Goal: Task Accomplishment & Management: Use online tool/utility

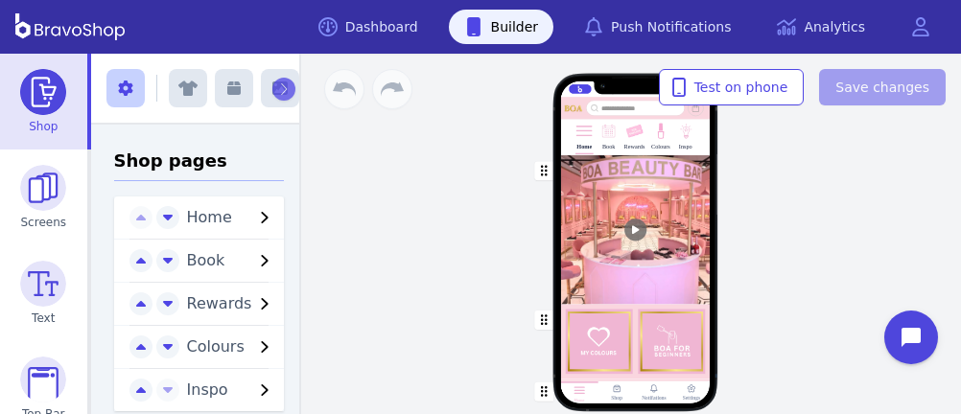
click at [625, 135] on img at bounding box center [634, 132] width 18 height 18
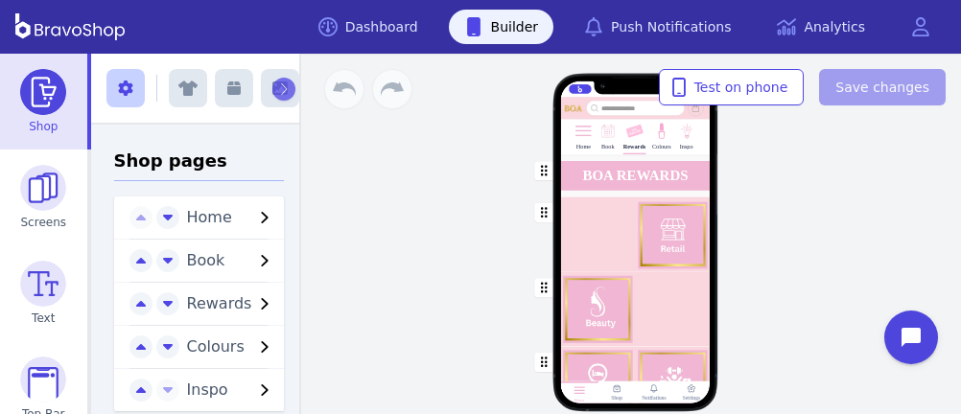
click at [614, 249] on div "button" at bounding box center [635, 234] width 150 height 75
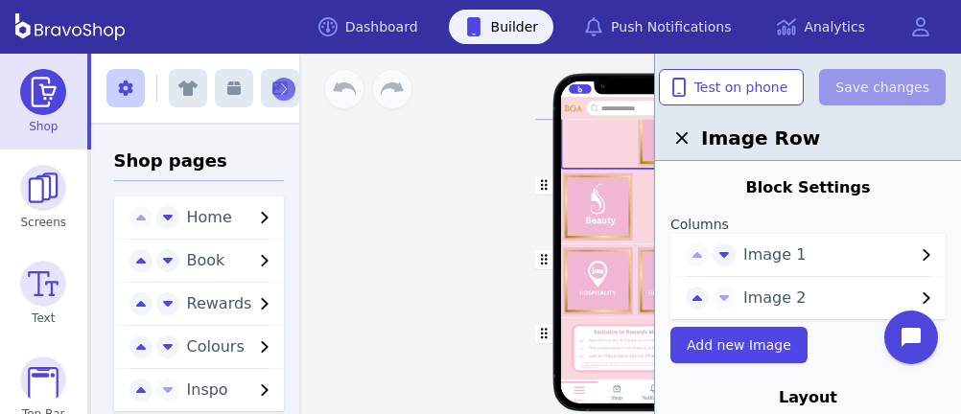
scroll to position [248, 0]
click at [595, 275] on div "button" at bounding box center [635, 281] width 150 height 74
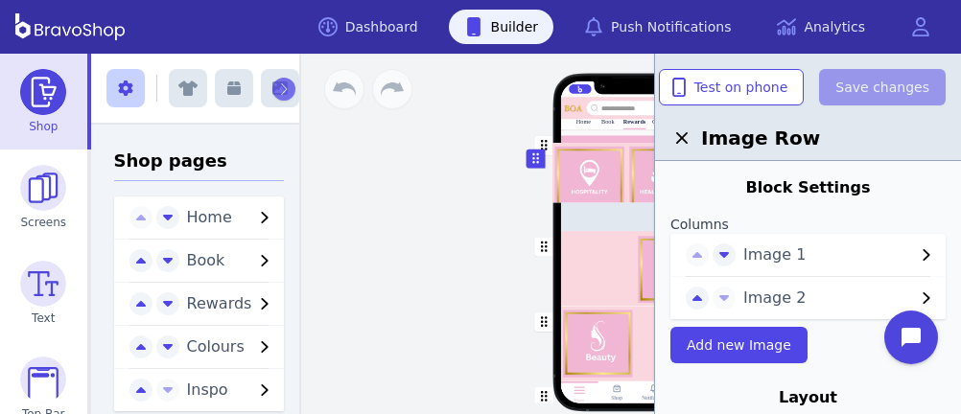
scroll to position [0, 0]
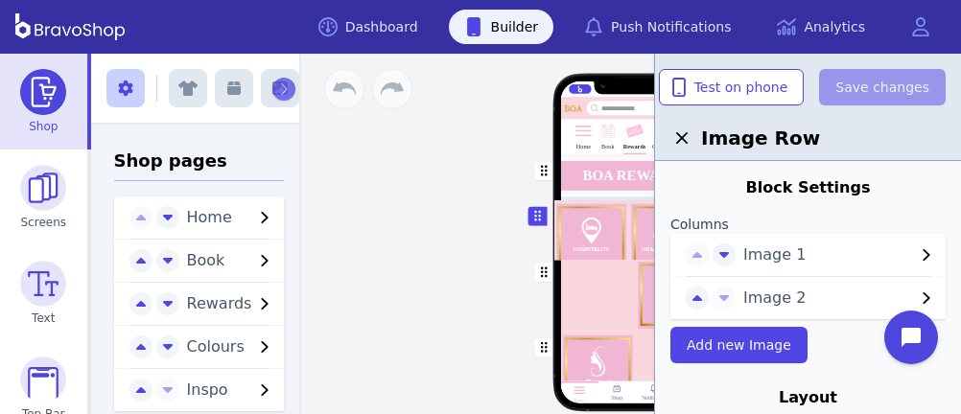
drag, startPoint x: 535, startPoint y: 258, endPoint x: 532, endPoint y: 215, distance: 43.2
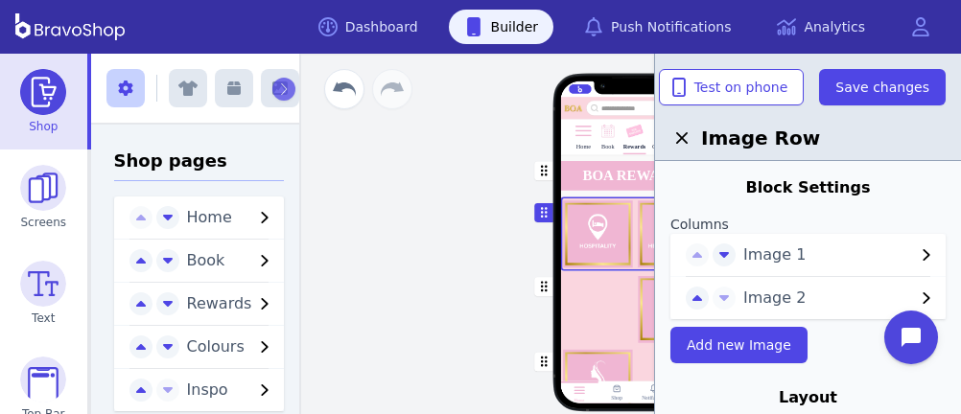
click at [847, 247] on span "Image 1" at bounding box center [829, 255] width 172 height 23
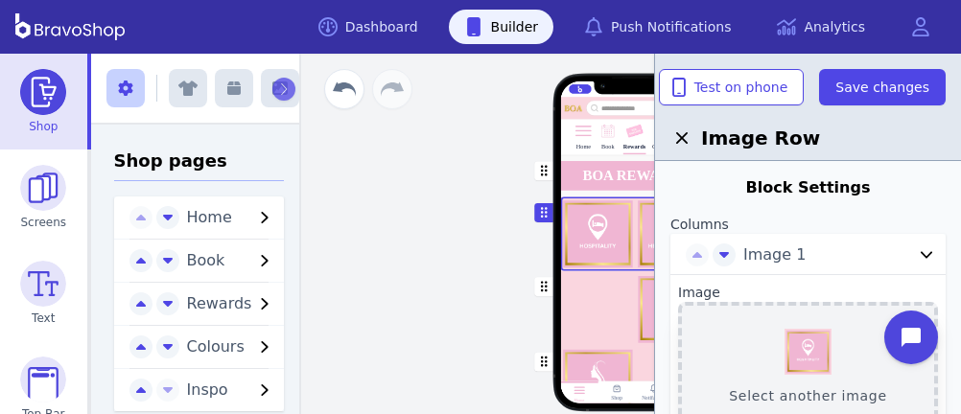
click at [808, 366] on button "Select another image" at bounding box center [808, 367] width 260 height 130
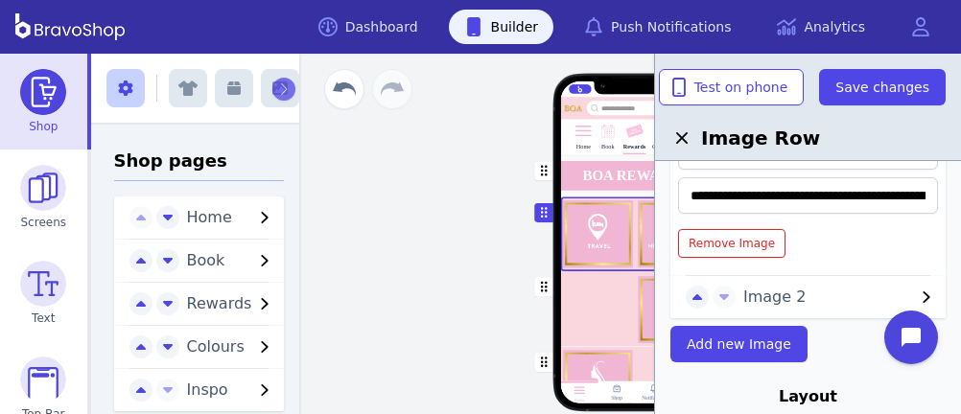
scroll to position [403, 0]
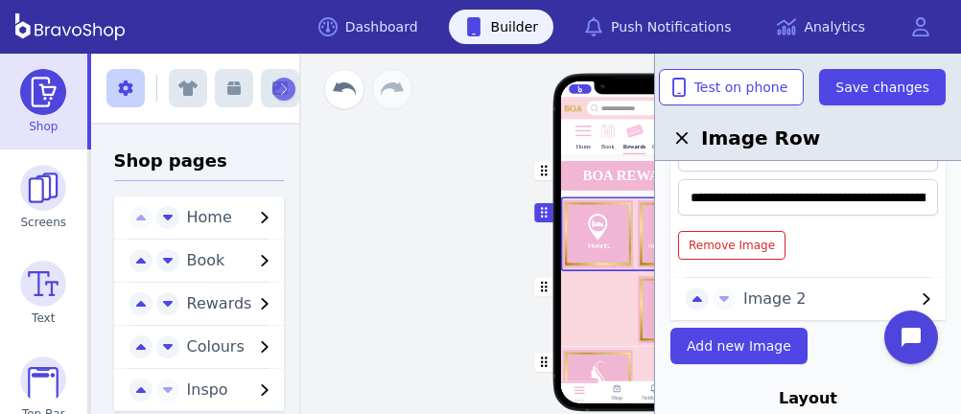
click at [771, 299] on span "Image 2" at bounding box center [829, 299] width 172 height 23
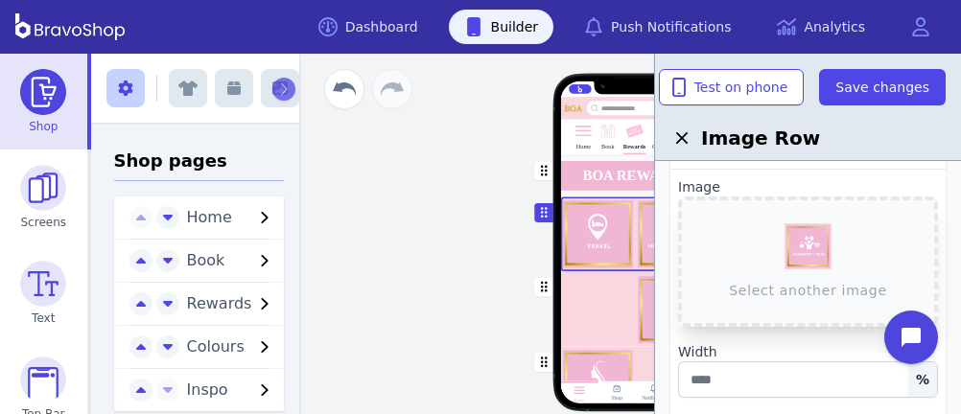
scroll to position [145, 0]
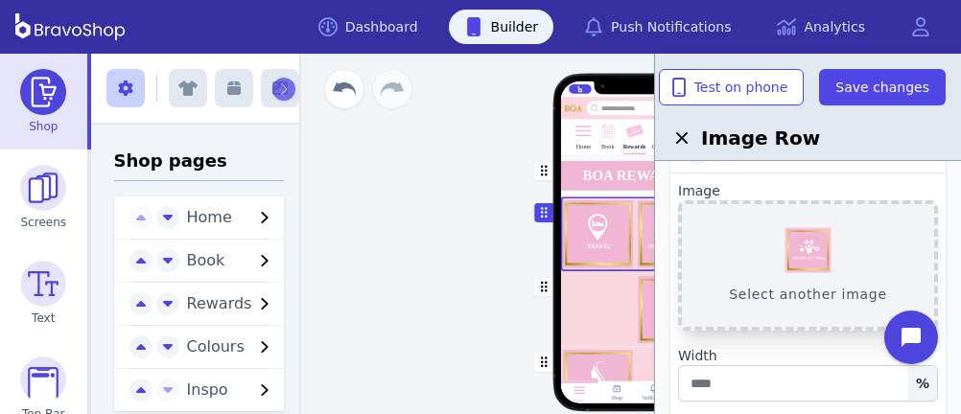
click at [804, 246] on button "Select another image" at bounding box center [808, 265] width 260 height 130
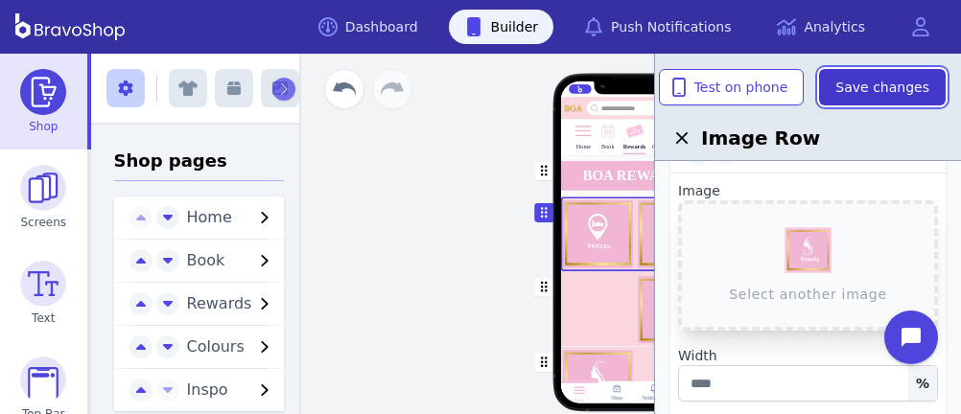
click at [882, 82] on span "Save changes" at bounding box center [882, 87] width 94 height 19
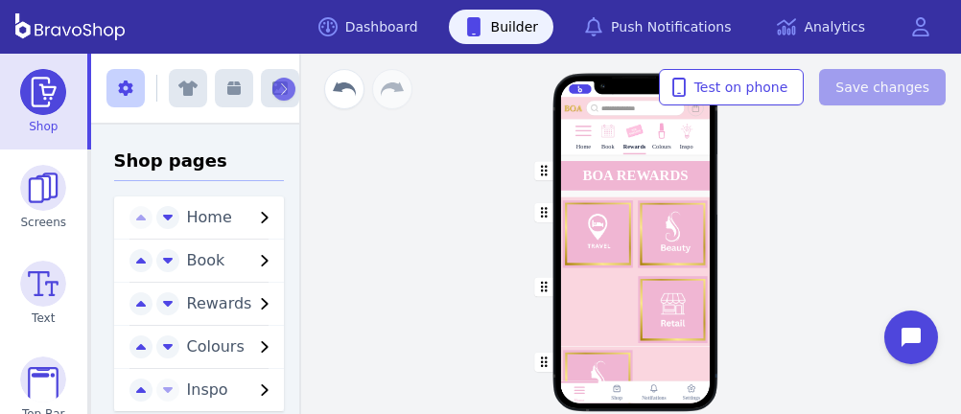
click at [620, 315] on div "button" at bounding box center [635, 308] width 150 height 75
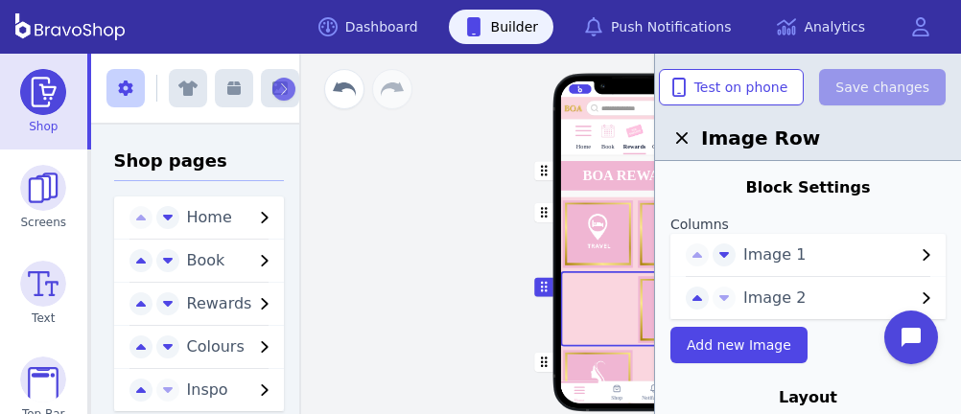
click at [795, 256] on span "Image 1" at bounding box center [829, 255] width 172 height 23
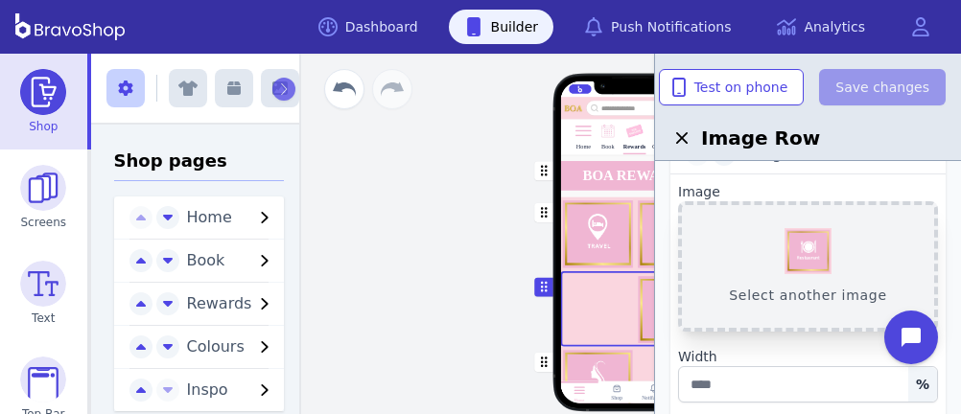
scroll to position [103, 0]
click at [610, 363] on div "button" at bounding box center [635, 383] width 150 height 74
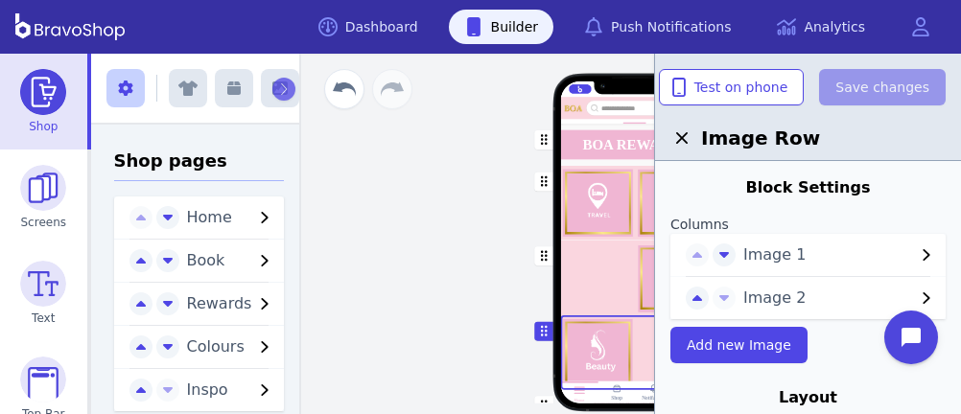
scroll to position [74, 0]
click at [770, 293] on span "Image 2" at bounding box center [829, 298] width 172 height 23
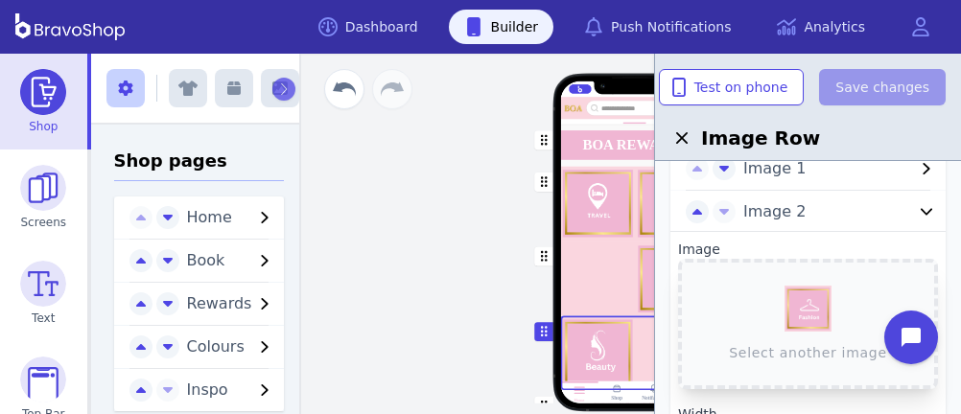
scroll to position [90, 0]
click at [585, 277] on div "button" at bounding box center [635, 278] width 150 height 75
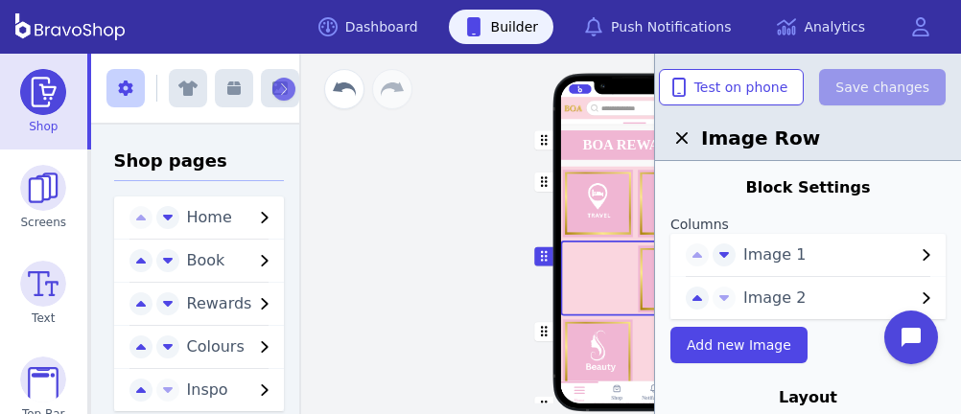
click at [764, 255] on span "Image 1" at bounding box center [829, 255] width 172 height 23
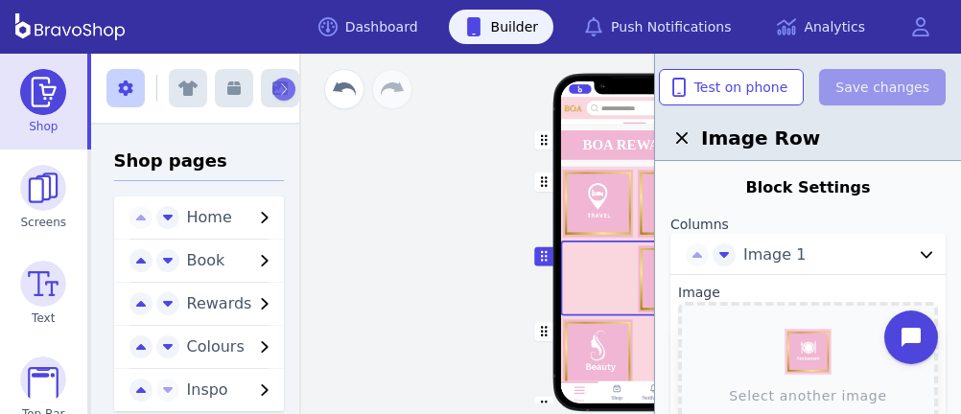
click at [618, 207] on div "button" at bounding box center [635, 203] width 150 height 75
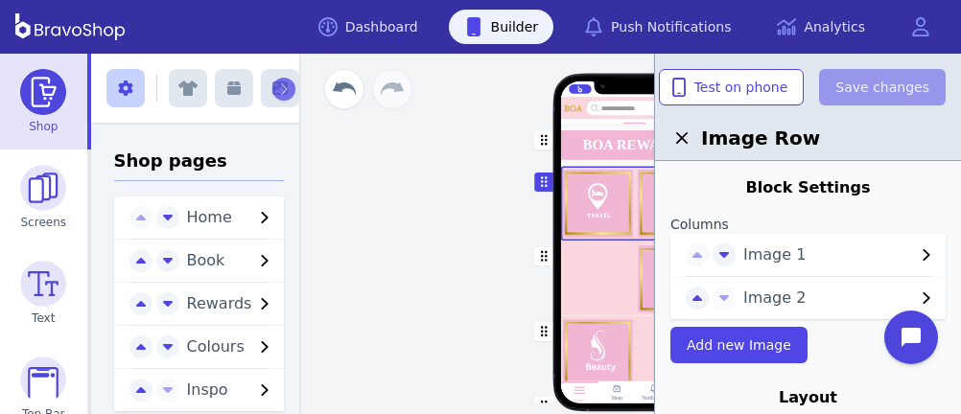
click at [613, 271] on div "button" at bounding box center [635, 278] width 150 height 75
click at [771, 252] on span "Image 1" at bounding box center [829, 255] width 172 height 23
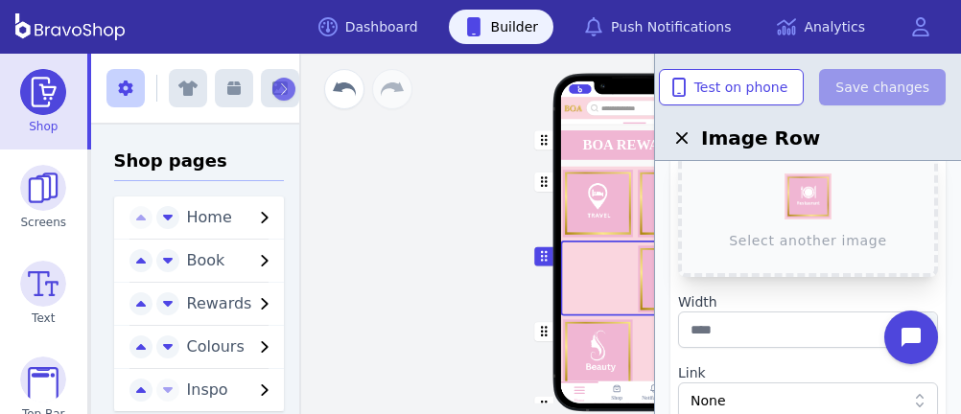
scroll to position [159, 0]
click at [618, 293] on div "button" at bounding box center [635, 278] width 150 height 75
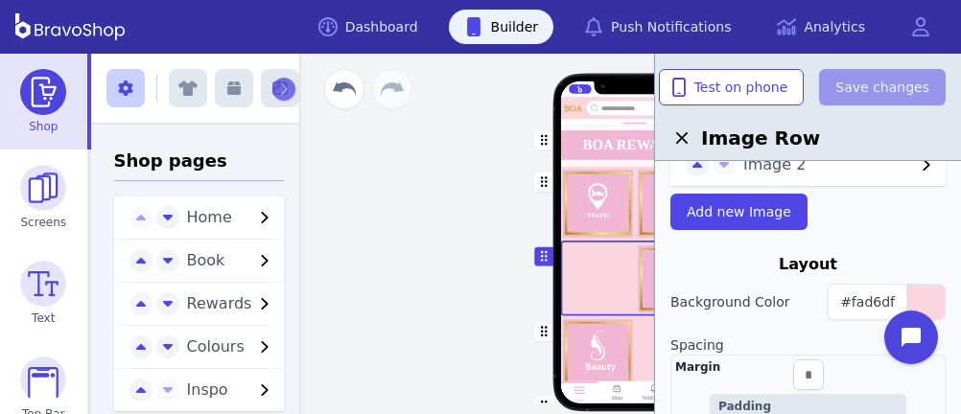
scroll to position [495, 0]
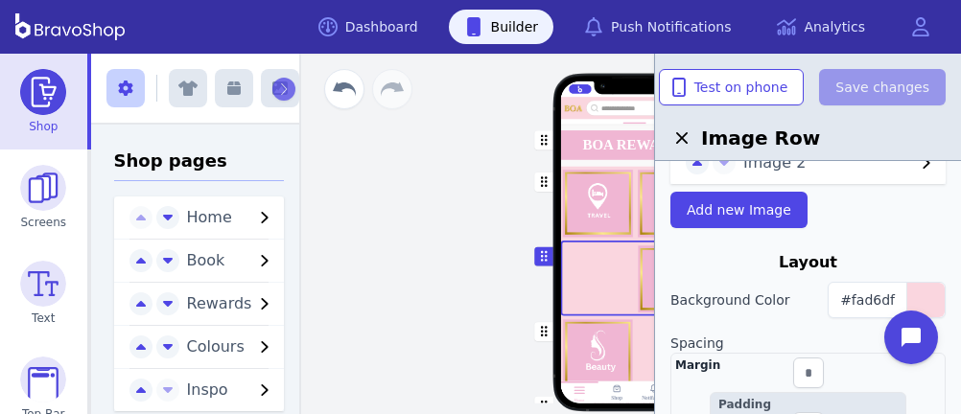
click at [593, 361] on div "button" at bounding box center [635, 352] width 150 height 74
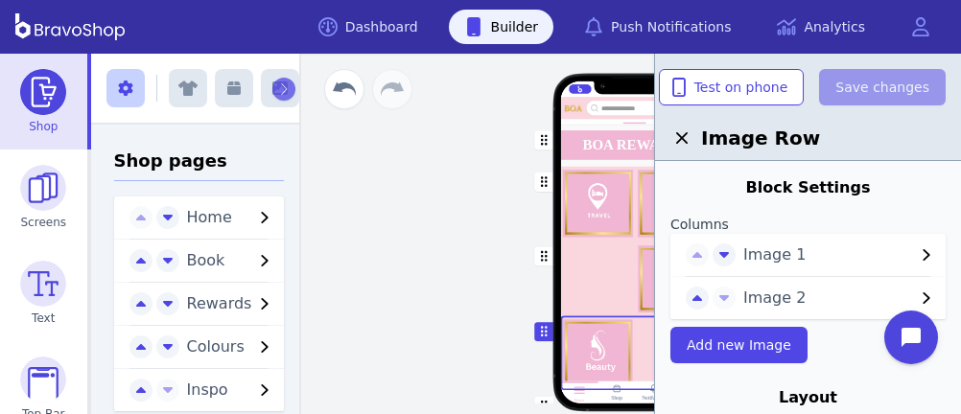
click at [768, 245] on span "Image 1" at bounding box center [829, 255] width 172 height 23
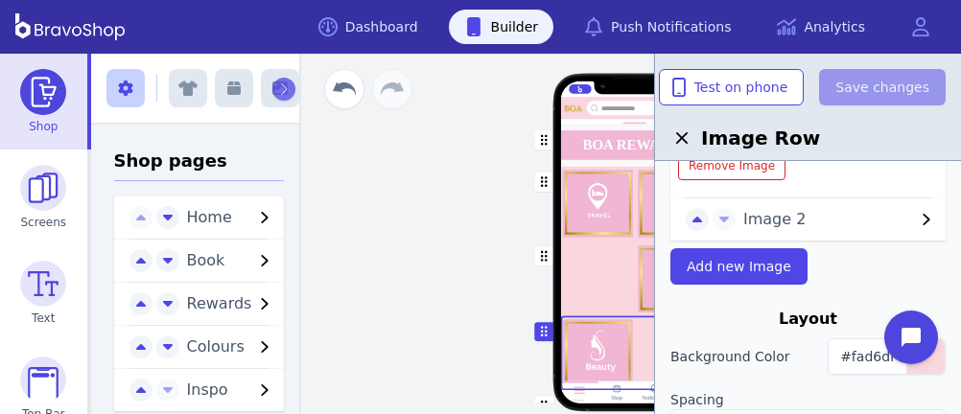
scroll to position [435, 0]
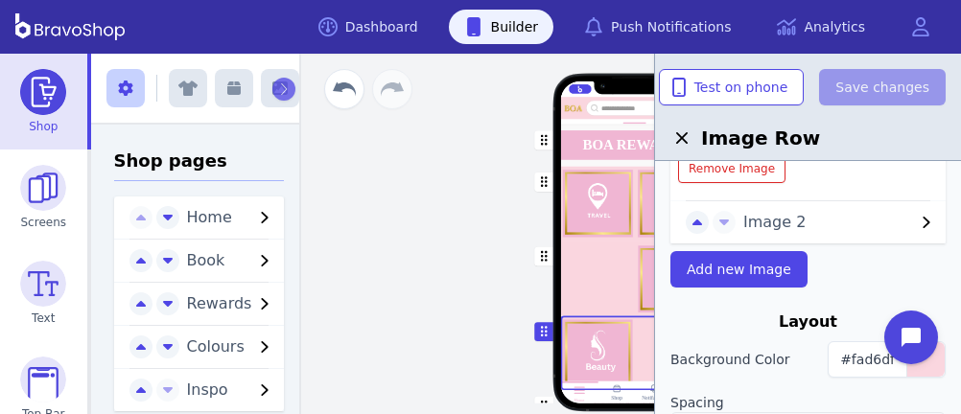
click at [756, 231] on span "Image 2" at bounding box center [829, 222] width 172 height 23
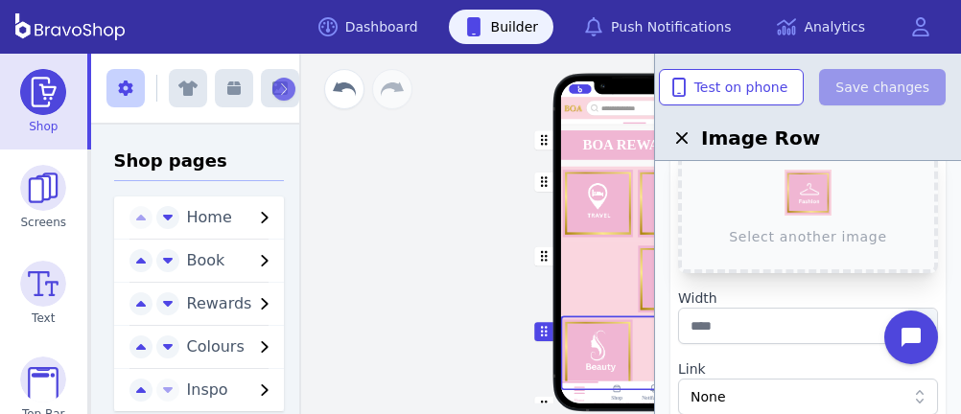
scroll to position [201, 0]
click at [590, 295] on div "button" at bounding box center [635, 278] width 150 height 75
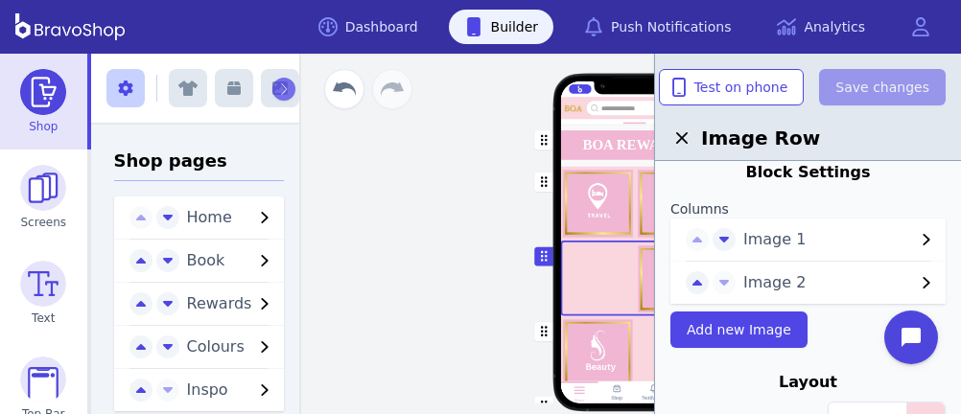
scroll to position [0, 0]
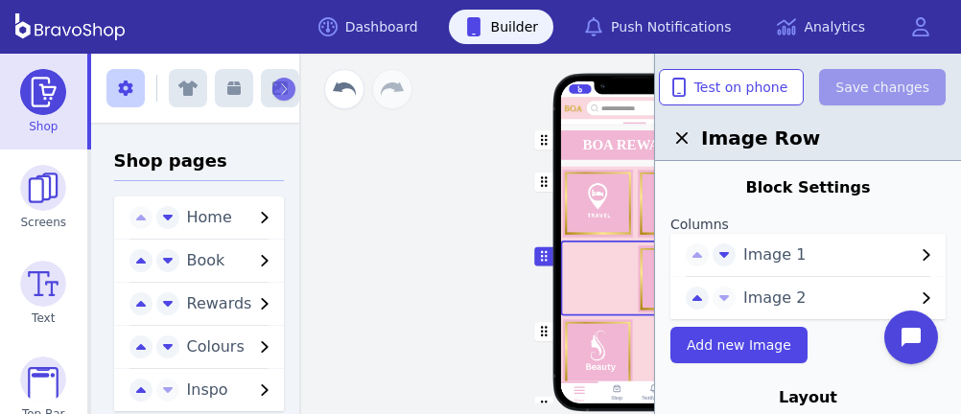
click at [619, 260] on div "button" at bounding box center [635, 278] width 150 height 75
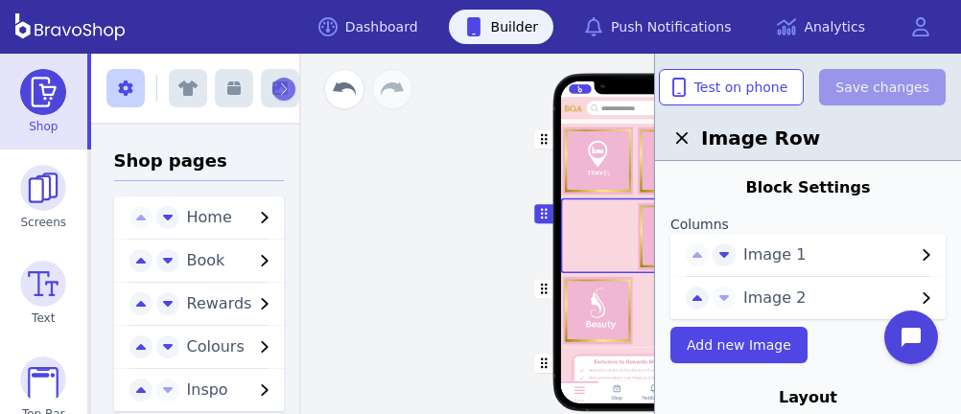
scroll to position [177, 0]
click at [601, 318] on div "button" at bounding box center [635, 310] width 150 height 74
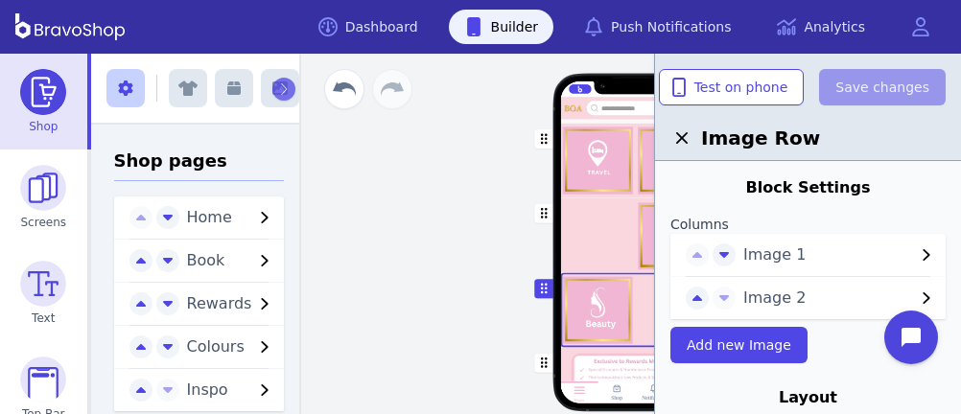
click at [804, 252] on span "Image 1" at bounding box center [829, 255] width 172 height 23
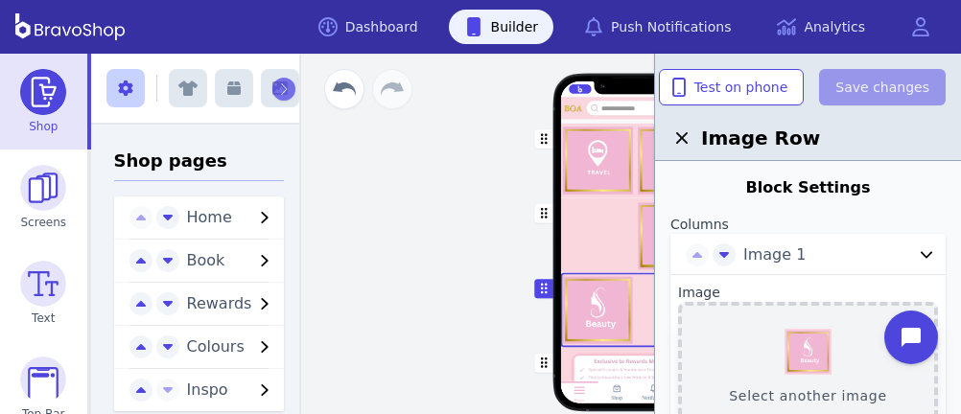
click at [807, 353] on button "Select another image" at bounding box center [808, 367] width 260 height 130
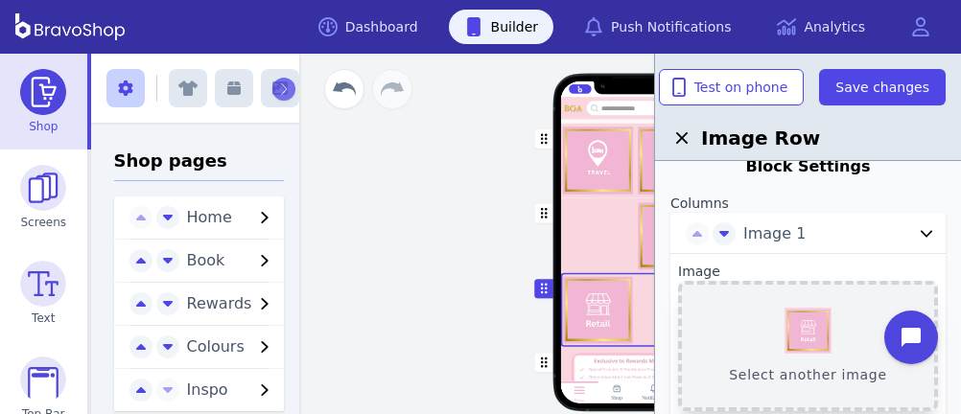
scroll to position [22, 0]
click at [828, 338] on button "Select another image" at bounding box center [808, 345] width 260 height 130
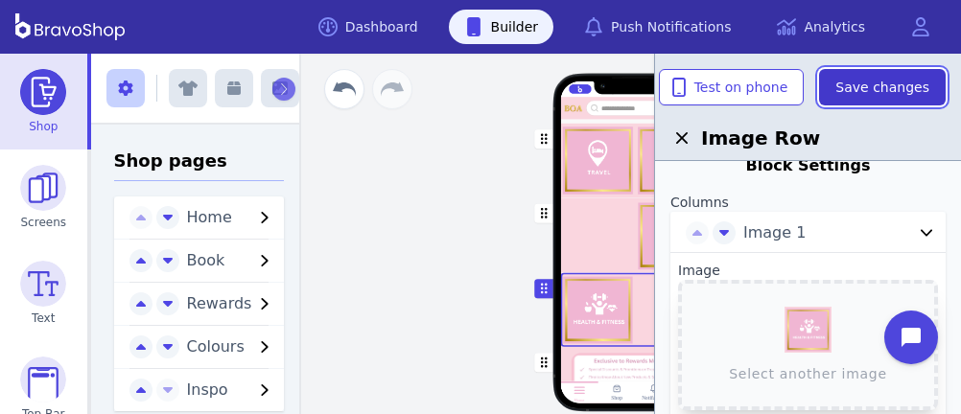
click at [881, 96] on span "Save changes" at bounding box center [882, 87] width 94 height 19
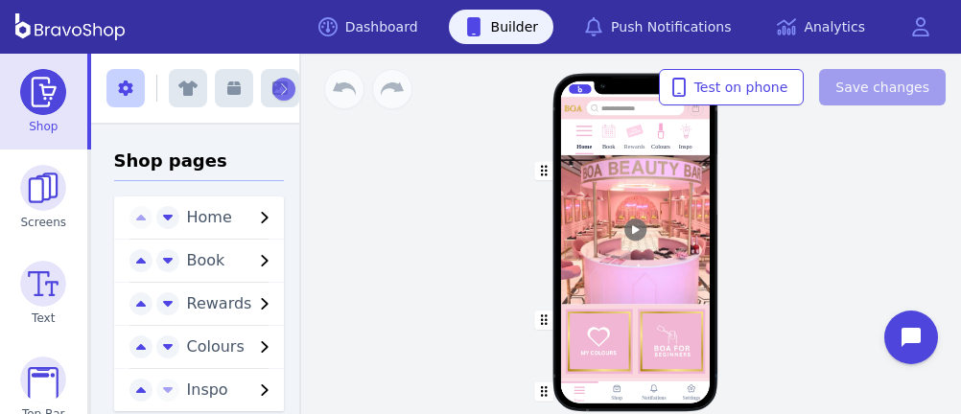
click at [625, 135] on img at bounding box center [634, 132] width 18 height 18
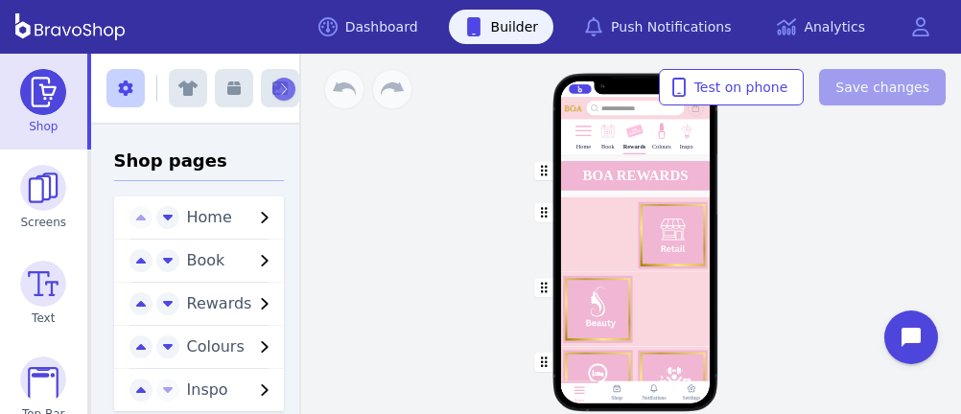
click at [614, 249] on div "button" at bounding box center [635, 234] width 150 height 75
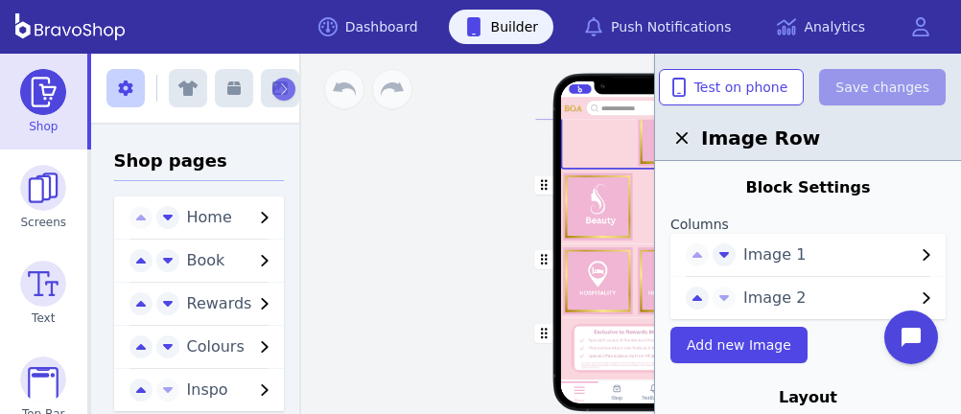
scroll to position [248, 0]
click at [595, 275] on div "button" at bounding box center [635, 281] width 150 height 74
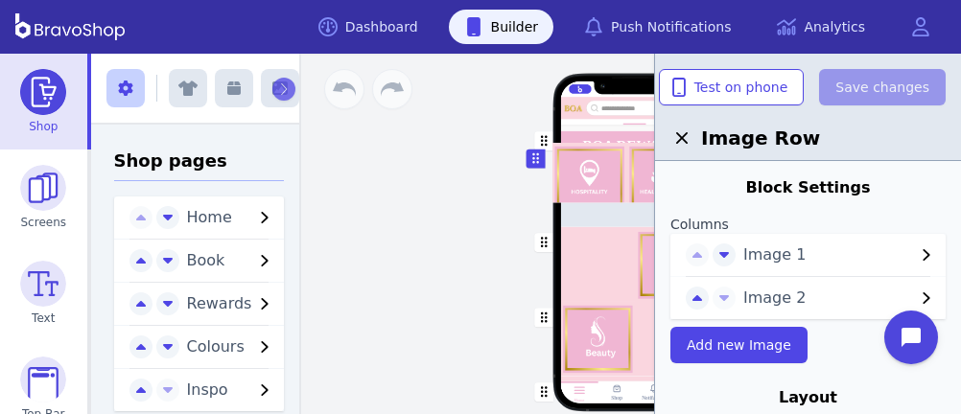
scroll to position [0, 0]
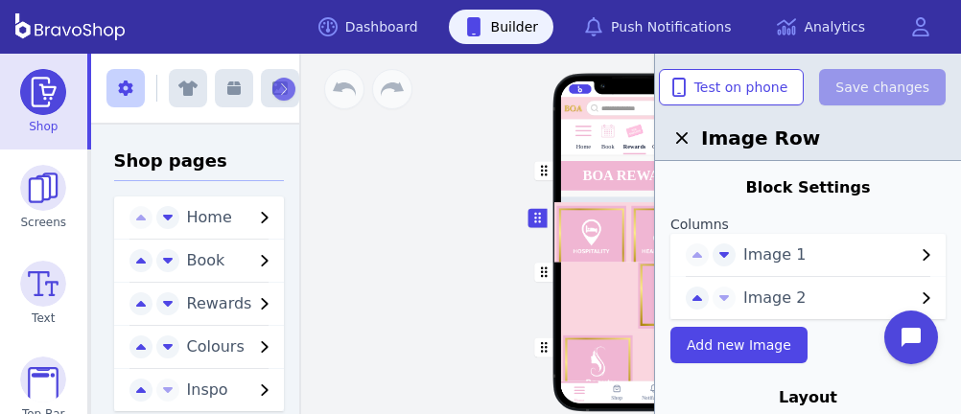
drag, startPoint x: 535, startPoint y: 258, endPoint x: 532, endPoint y: 215, distance: 43.2
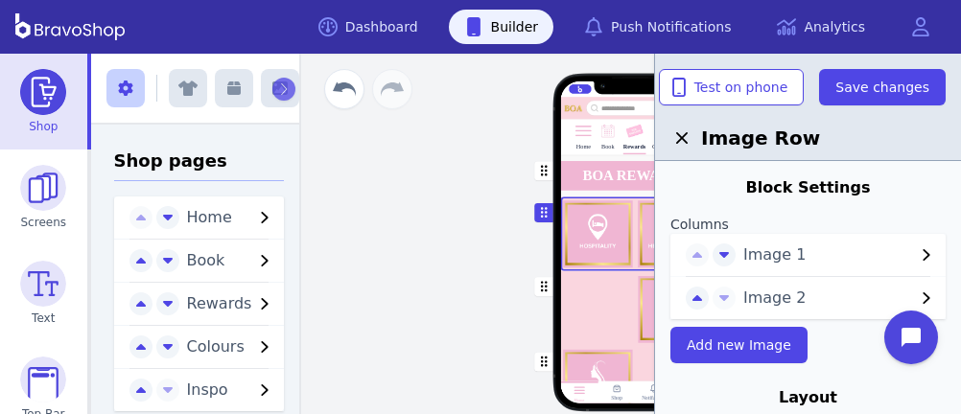
click at [847, 247] on span "Image 1" at bounding box center [829, 255] width 172 height 23
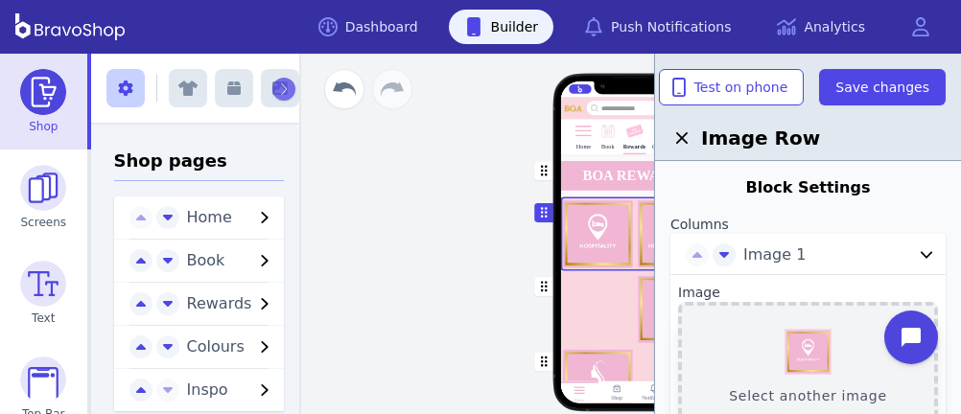
click at [808, 366] on button "Select another image" at bounding box center [808, 367] width 260 height 130
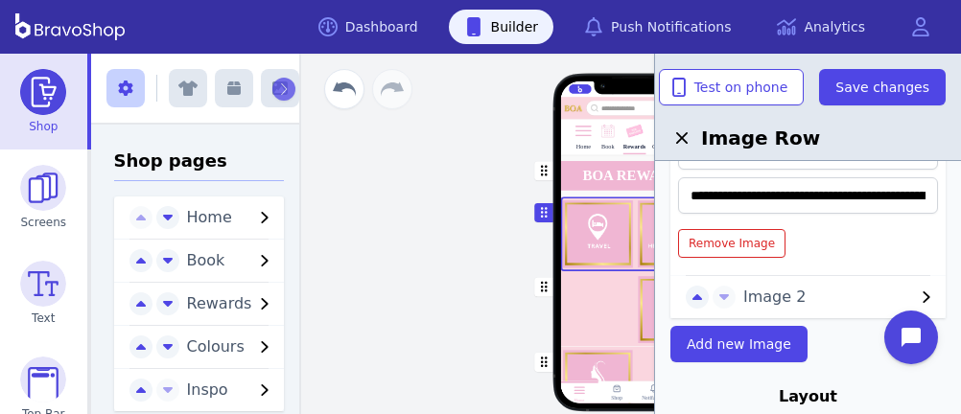
scroll to position [403, 0]
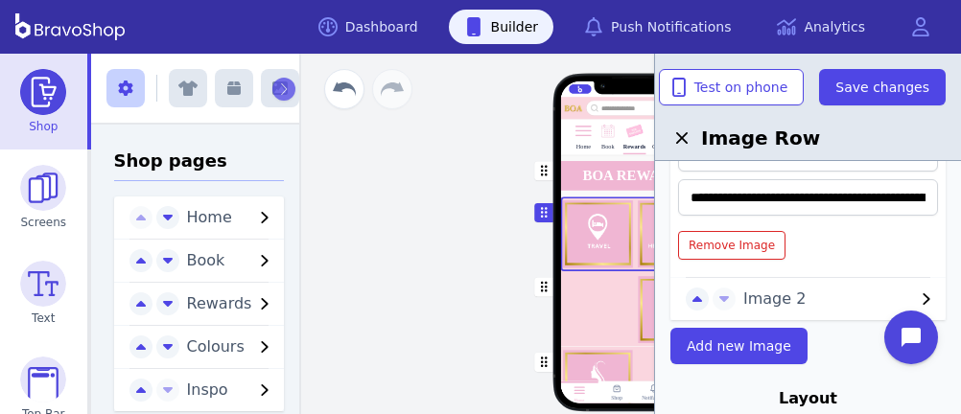
click at [771, 299] on span "Image 2" at bounding box center [829, 299] width 172 height 23
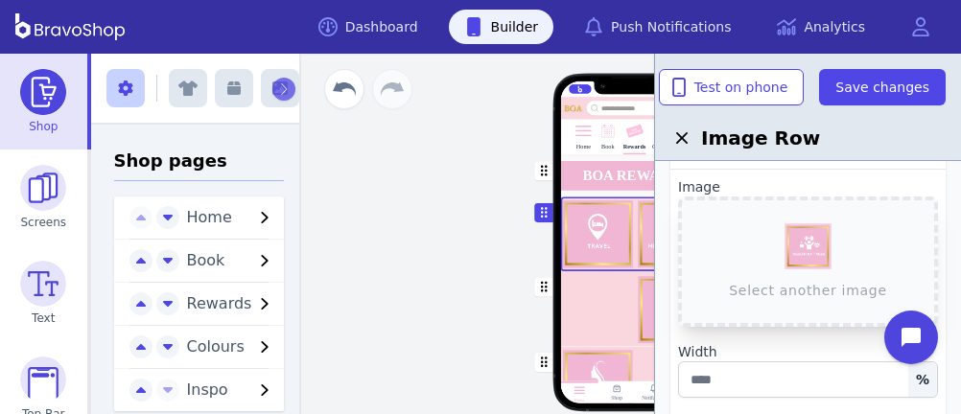
scroll to position [145, 0]
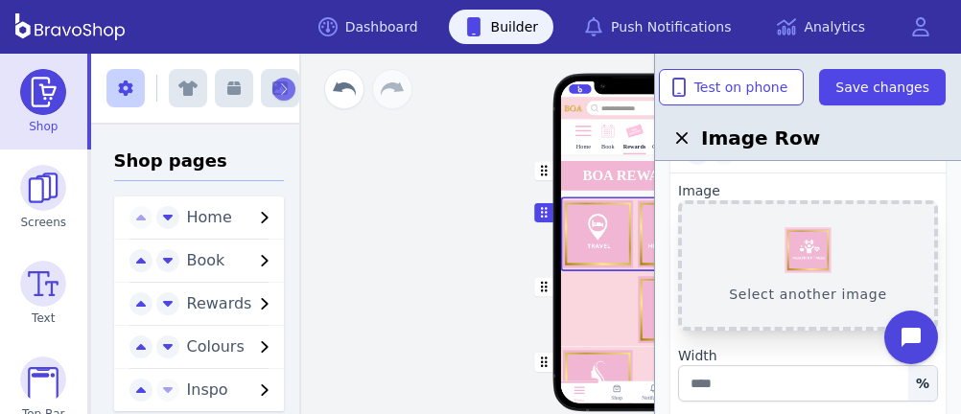
click at [804, 246] on button "Select another image" at bounding box center [808, 265] width 260 height 130
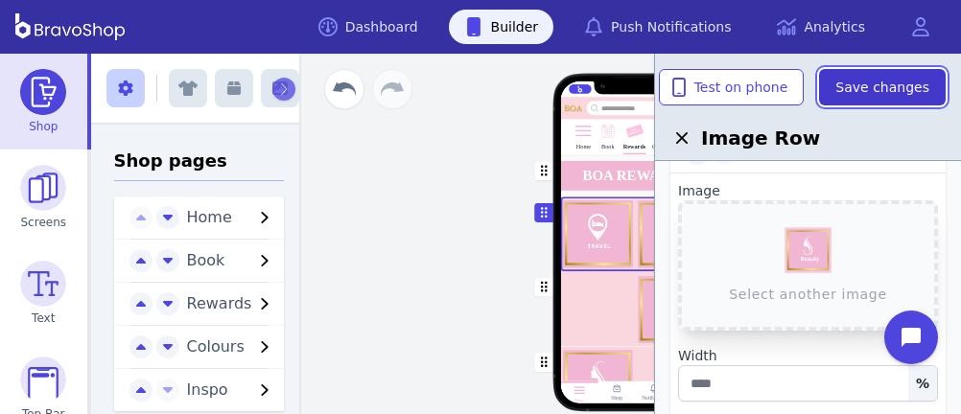
click at [882, 82] on span "Save changes" at bounding box center [882, 87] width 94 height 19
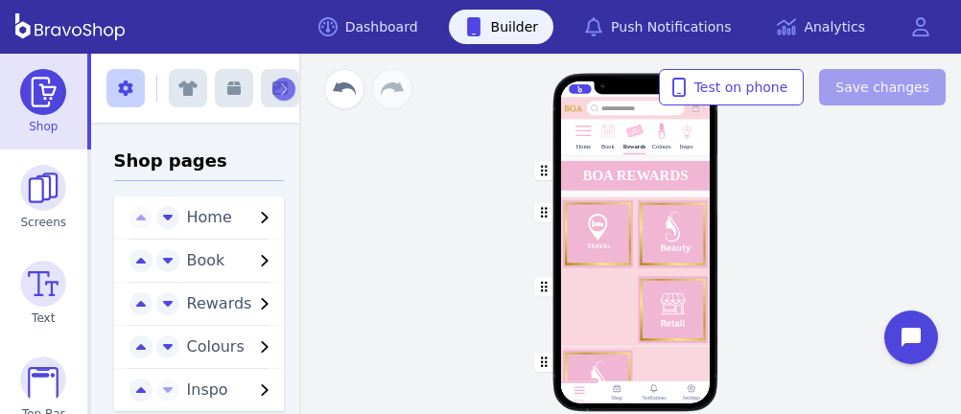
click at [620, 315] on div "button" at bounding box center [635, 308] width 150 height 75
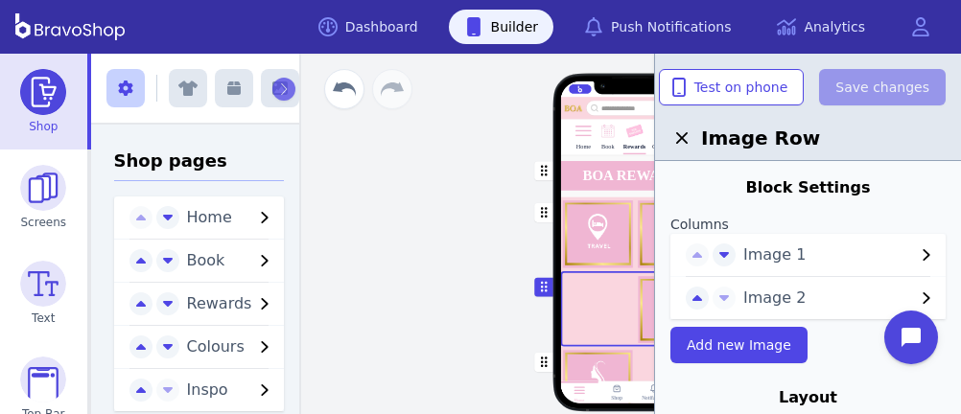
click at [795, 256] on span "Image 1" at bounding box center [829, 255] width 172 height 23
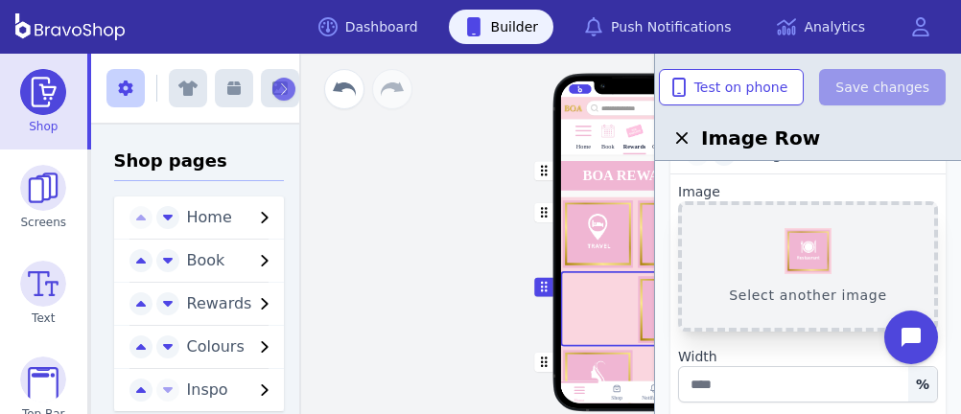
scroll to position [103, 0]
click at [610, 363] on div "button" at bounding box center [635, 383] width 150 height 74
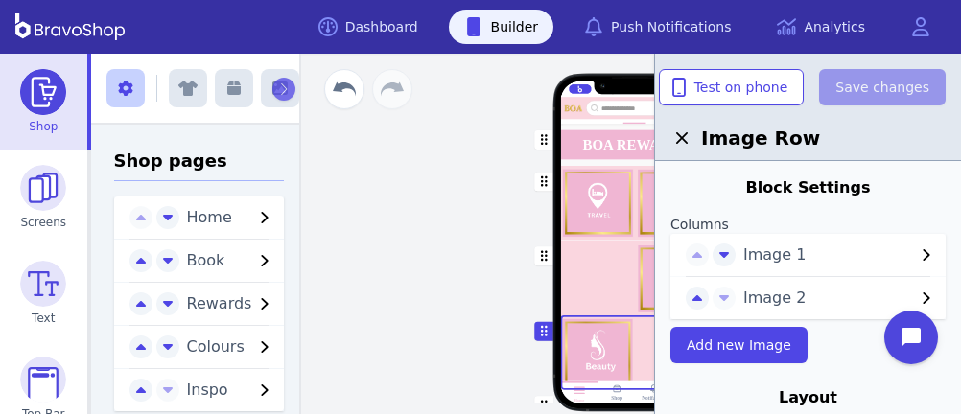
scroll to position [74, 0]
click at [770, 293] on span "Image 2" at bounding box center [829, 298] width 172 height 23
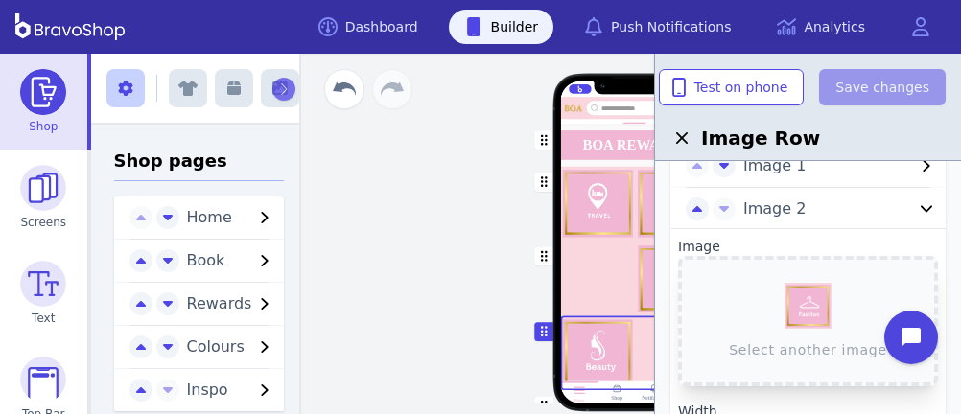
scroll to position [90, 0]
click at [585, 277] on div "button" at bounding box center [635, 278] width 150 height 75
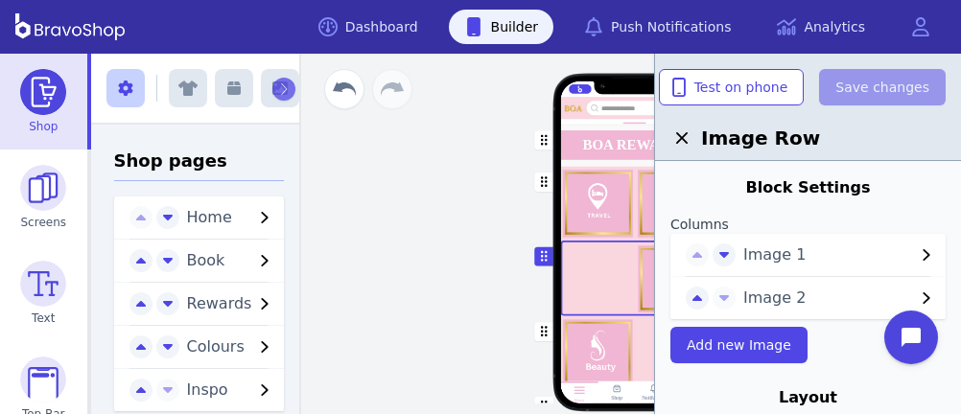
click at [764, 255] on span "Image 1" at bounding box center [829, 255] width 172 height 23
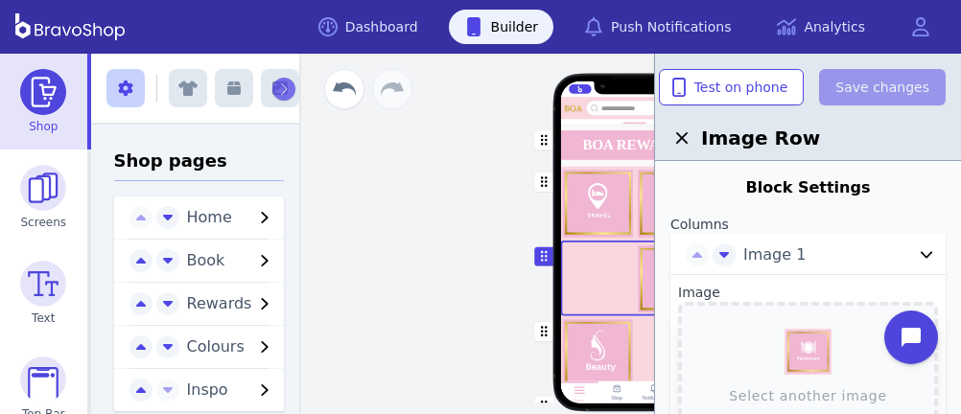
click at [618, 207] on div "button" at bounding box center [635, 203] width 150 height 75
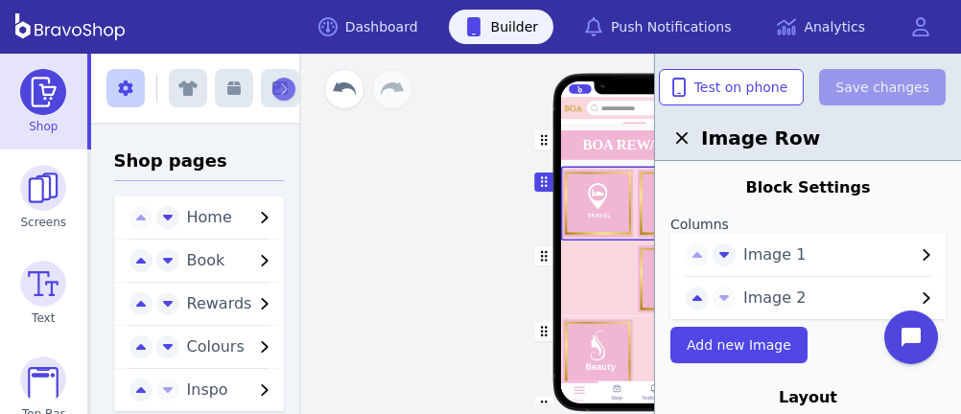
click at [613, 271] on div "button" at bounding box center [635, 278] width 150 height 75
click at [771, 252] on span "Image 1" at bounding box center [829, 255] width 172 height 23
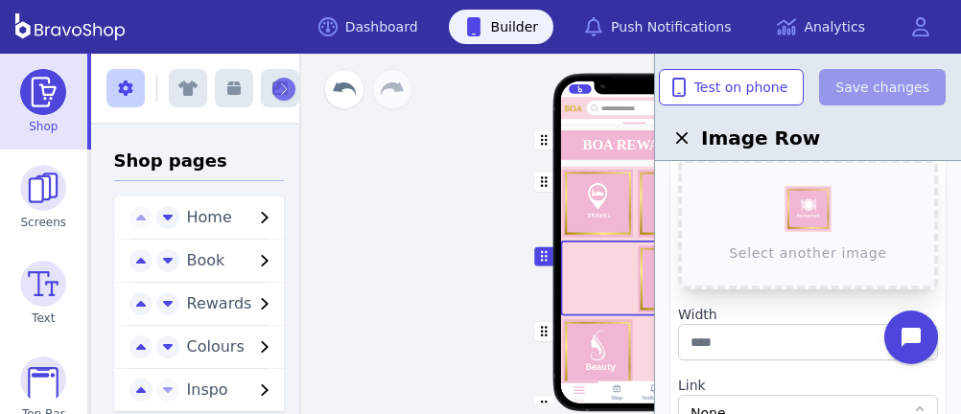
scroll to position [159, 0]
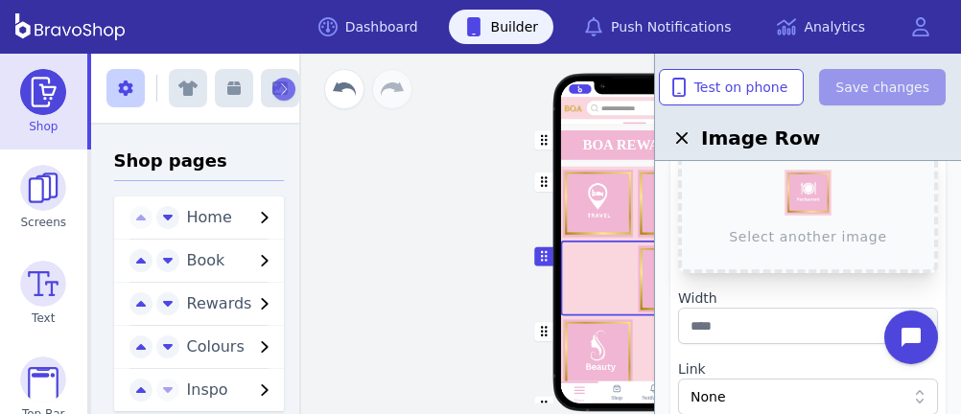
click at [618, 293] on div "button" at bounding box center [635, 278] width 150 height 75
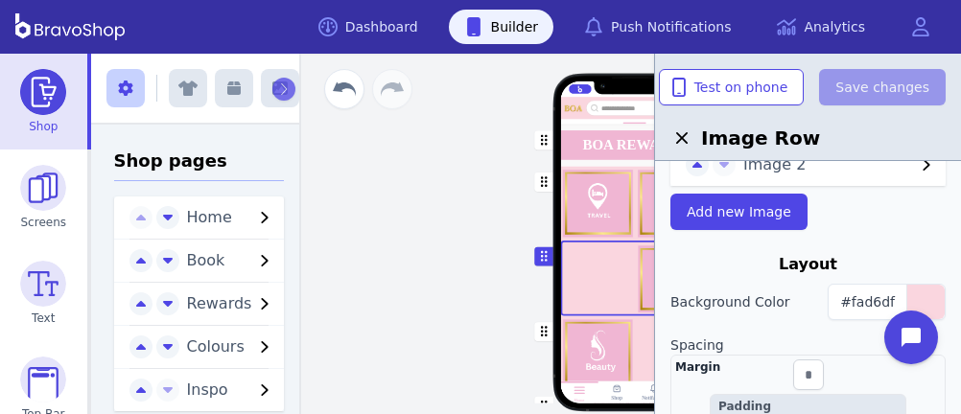
scroll to position [495, 0]
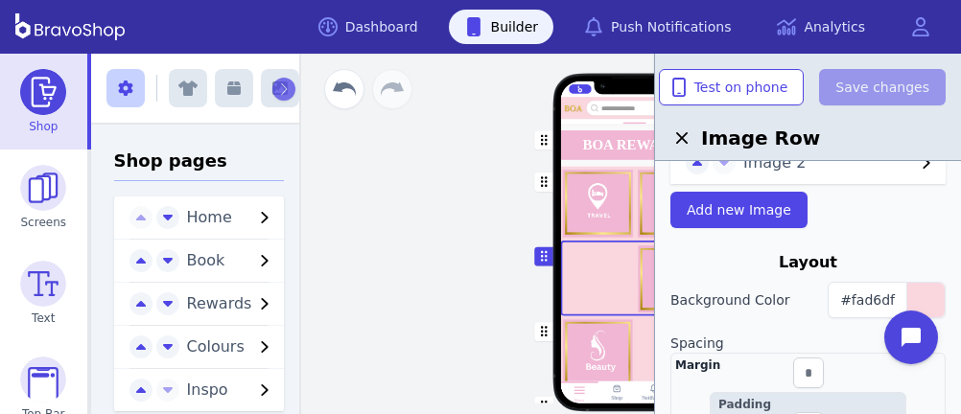
click at [593, 361] on div "button" at bounding box center [635, 352] width 150 height 74
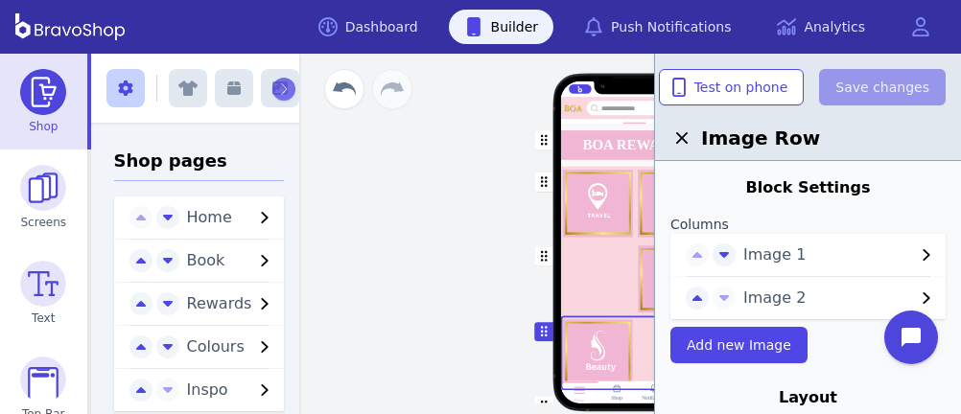
click at [768, 245] on span "Image 1" at bounding box center [829, 255] width 172 height 23
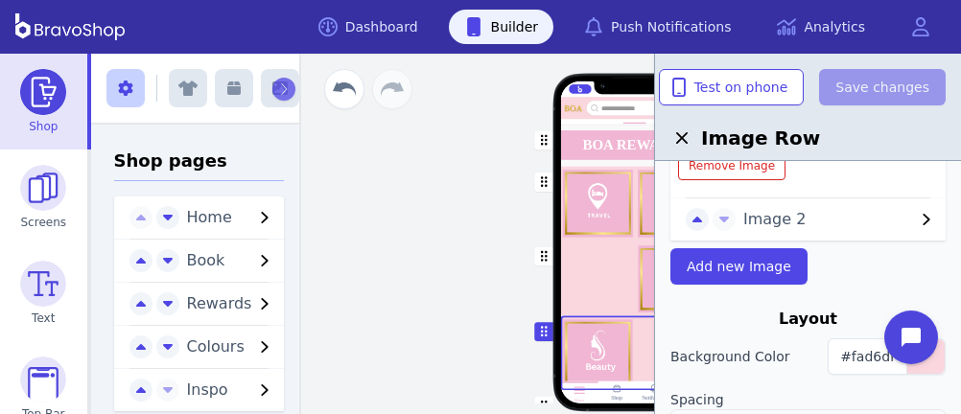
scroll to position [435, 0]
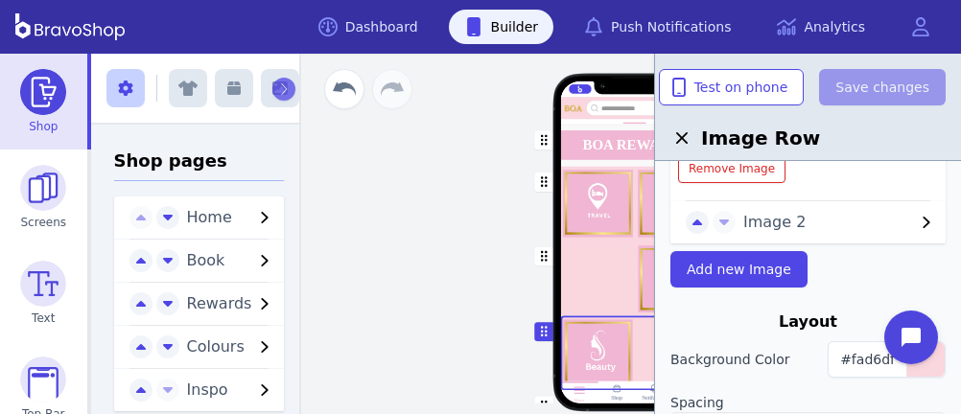
click at [756, 231] on span "Image 2" at bounding box center [829, 222] width 172 height 23
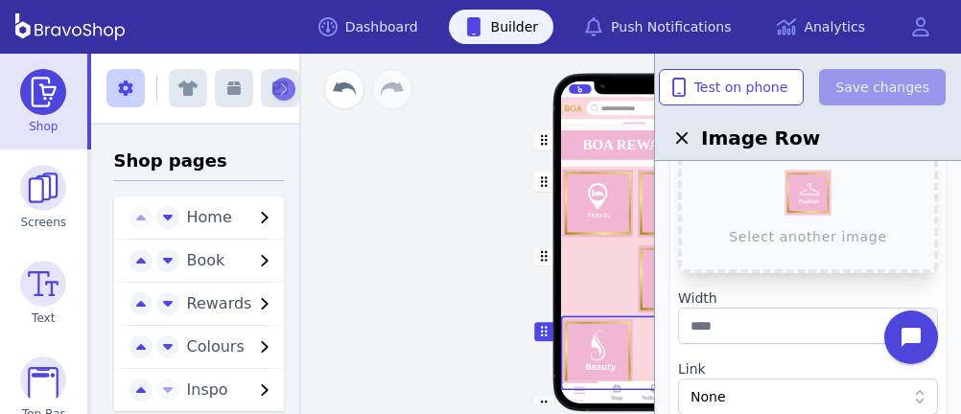
scroll to position [201, 0]
click at [590, 295] on div "button" at bounding box center [635, 278] width 150 height 75
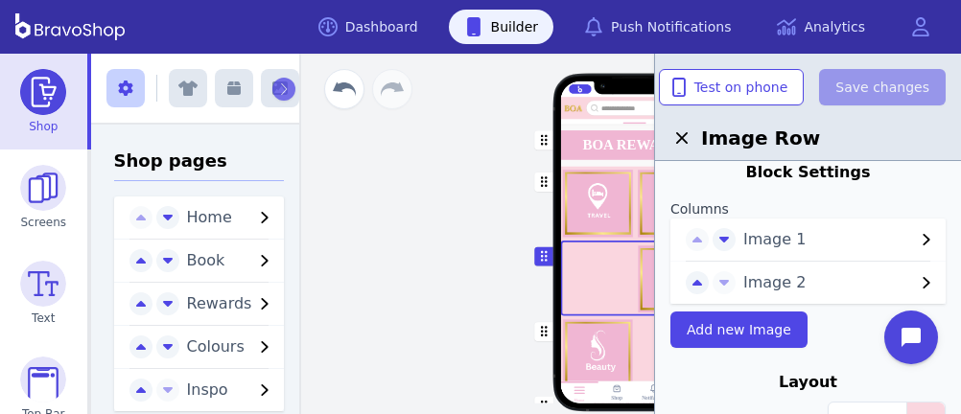
scroll to position [0, 0]
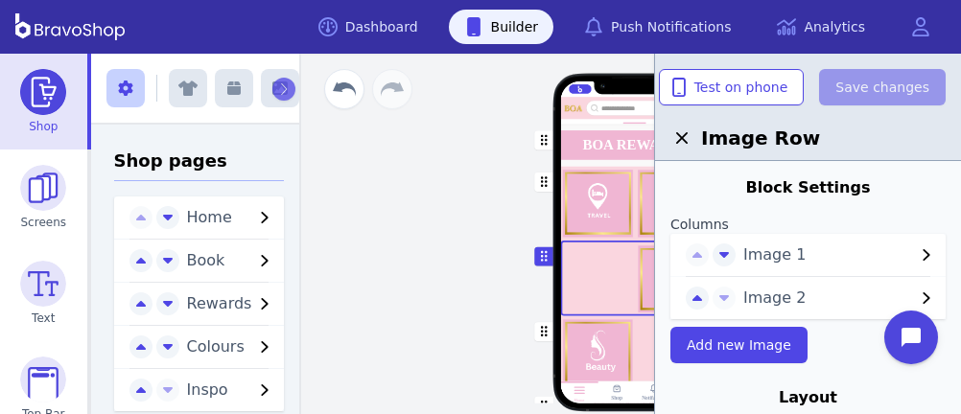
click at [619, 260] on div "button" at bounding box center [635, 278] width 150 height 75
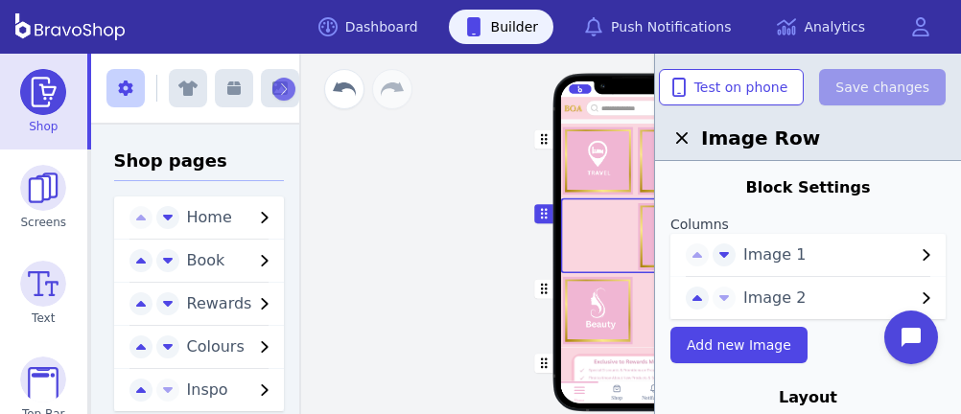
scroll to position [177, 0]
click at [601, 318] on div "button" at bounding box center [635, 310] width 150 height 74
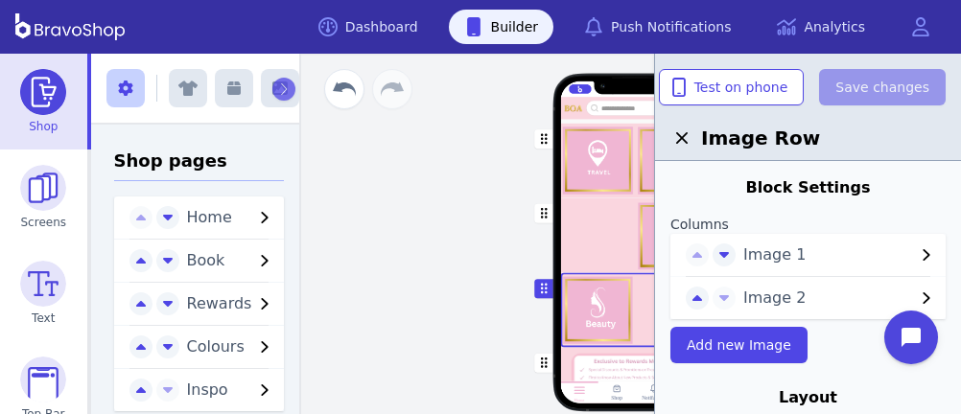
click at [804, 252] on span "Image 1" at bounding box center [829, 255] width 172 height 23
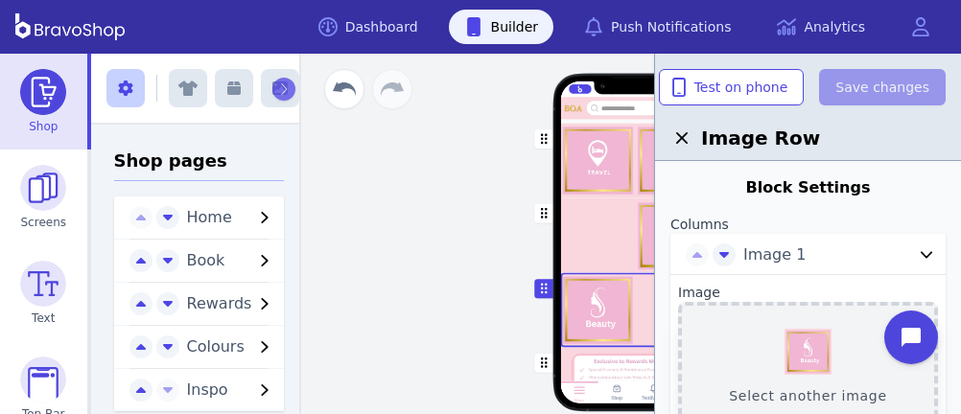
click at [807, 353] on button "Select another image" at bounding box center [808, 367] width 260 height 130
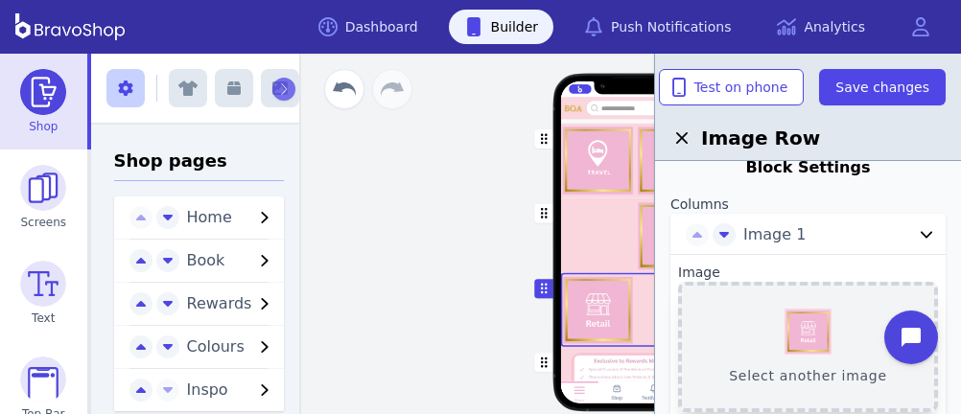
scroll to position [22, 0]
click at [828, 338] on button "Select another image" at bounding box center [808, 345] width 260 height 130
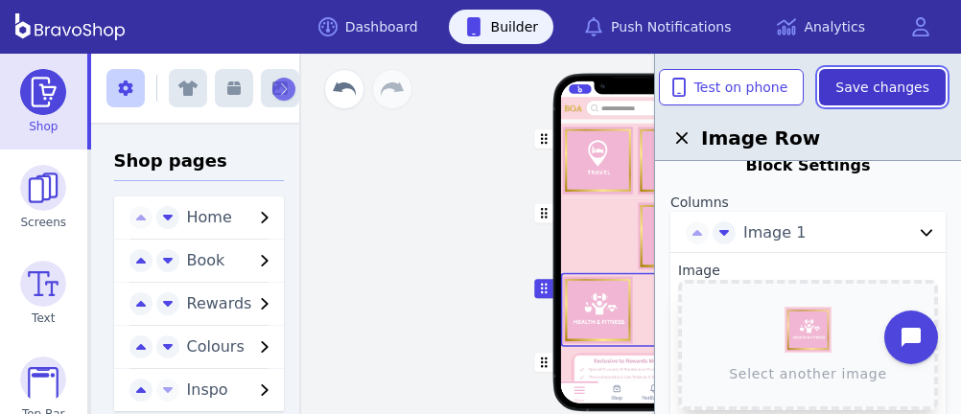
click at [881, 96] on span "Save changes" at bounding box center [882, 87] width 94 height 19
